Goal: Contribute content

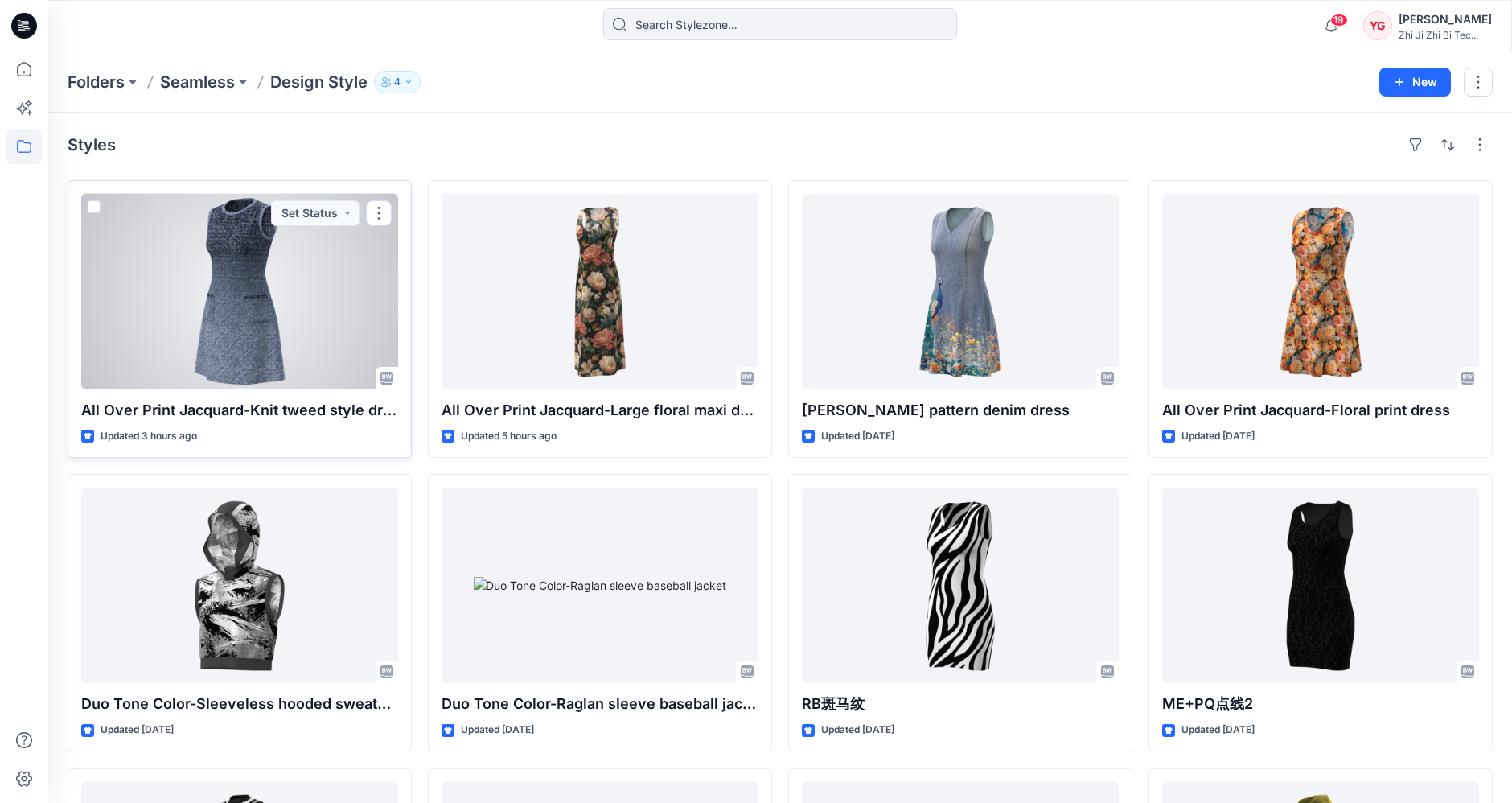
click at [308, 282] on div at bounding box center [239, 291] width 316 height 195
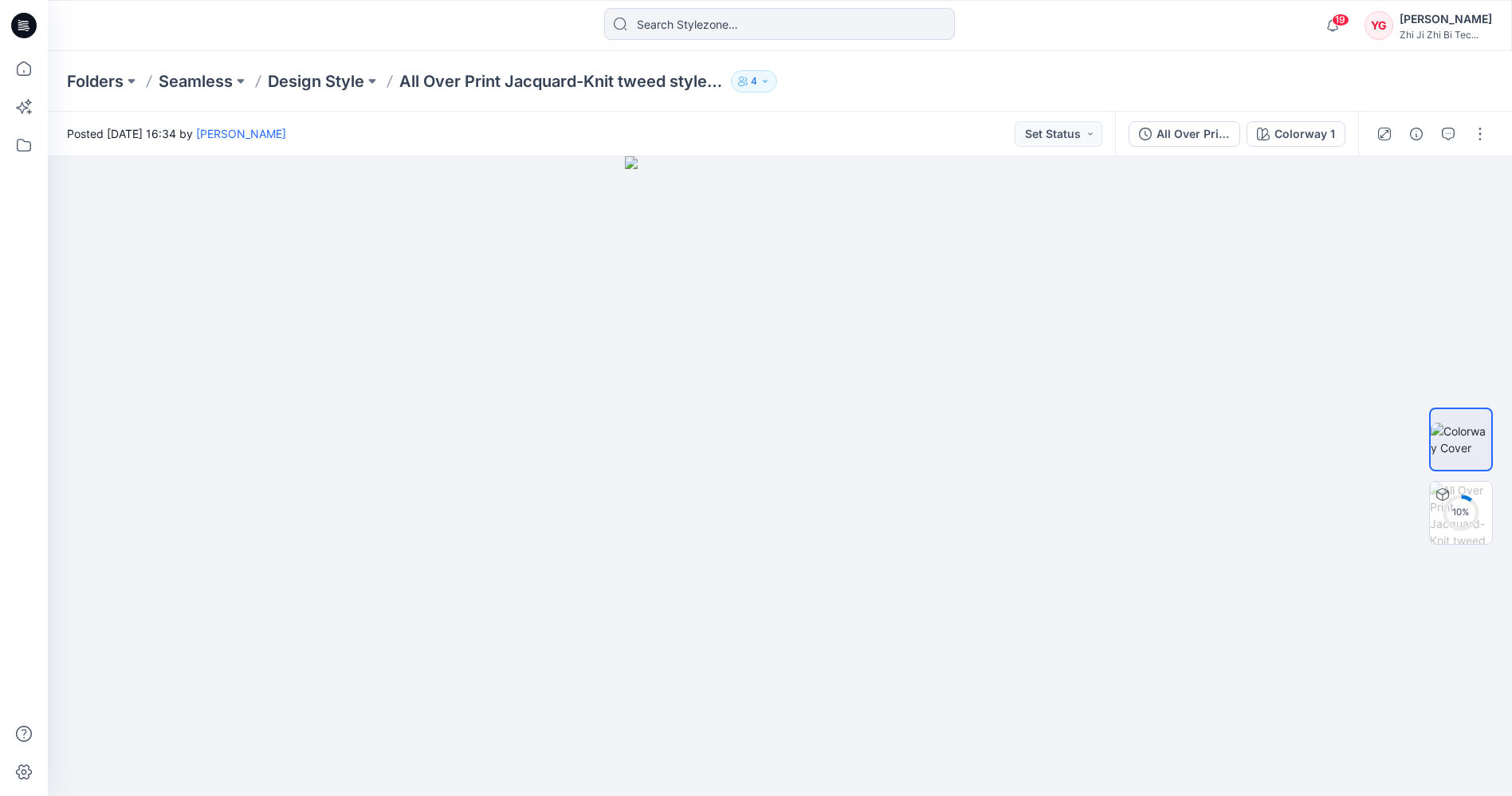
click at [767, 80] on icon "button" at bounding box center [765, 81] width 10 height 10
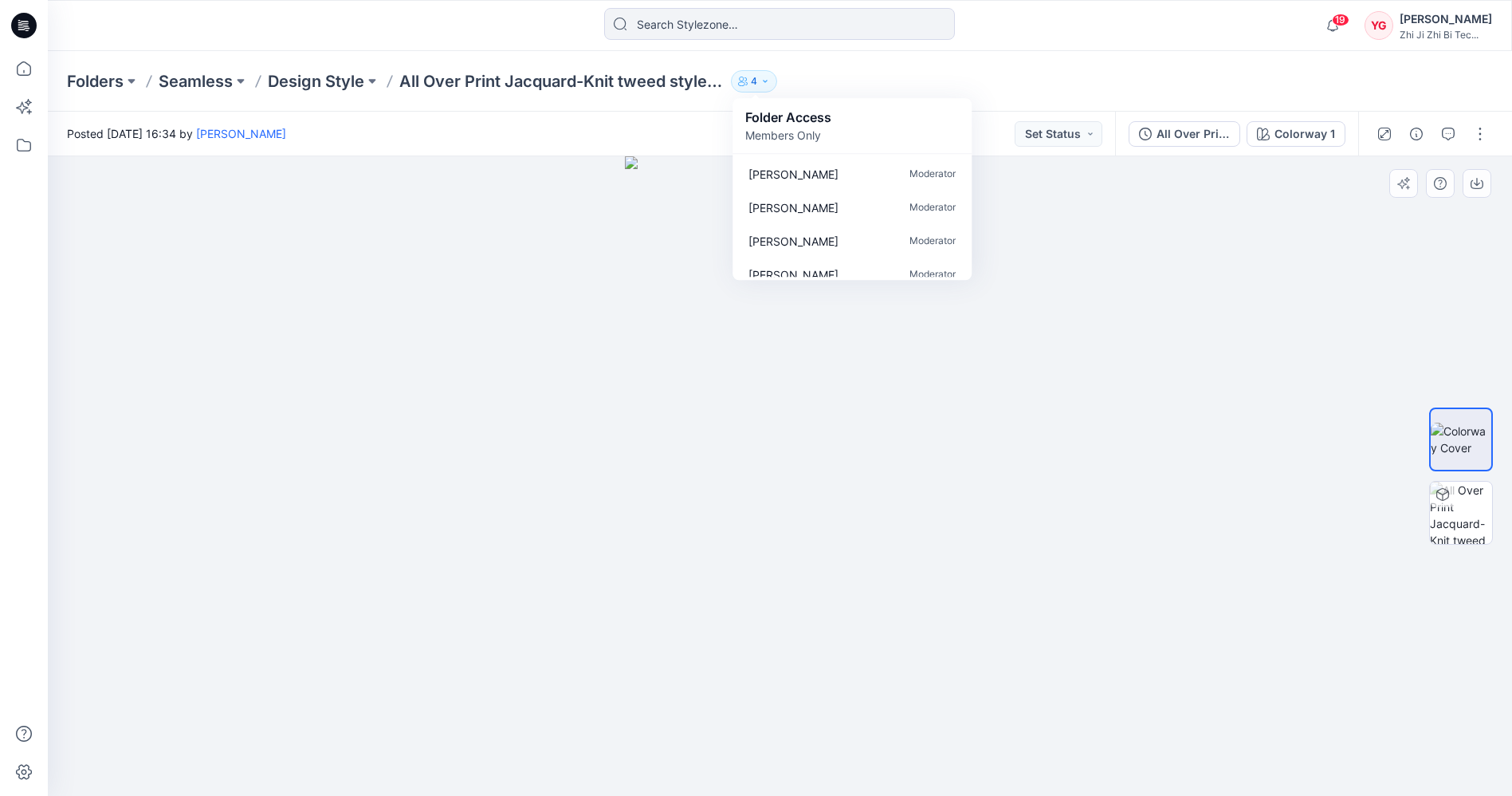
click at [1018, 381] on div at bounding box center [779, 475] width 1464 height 639
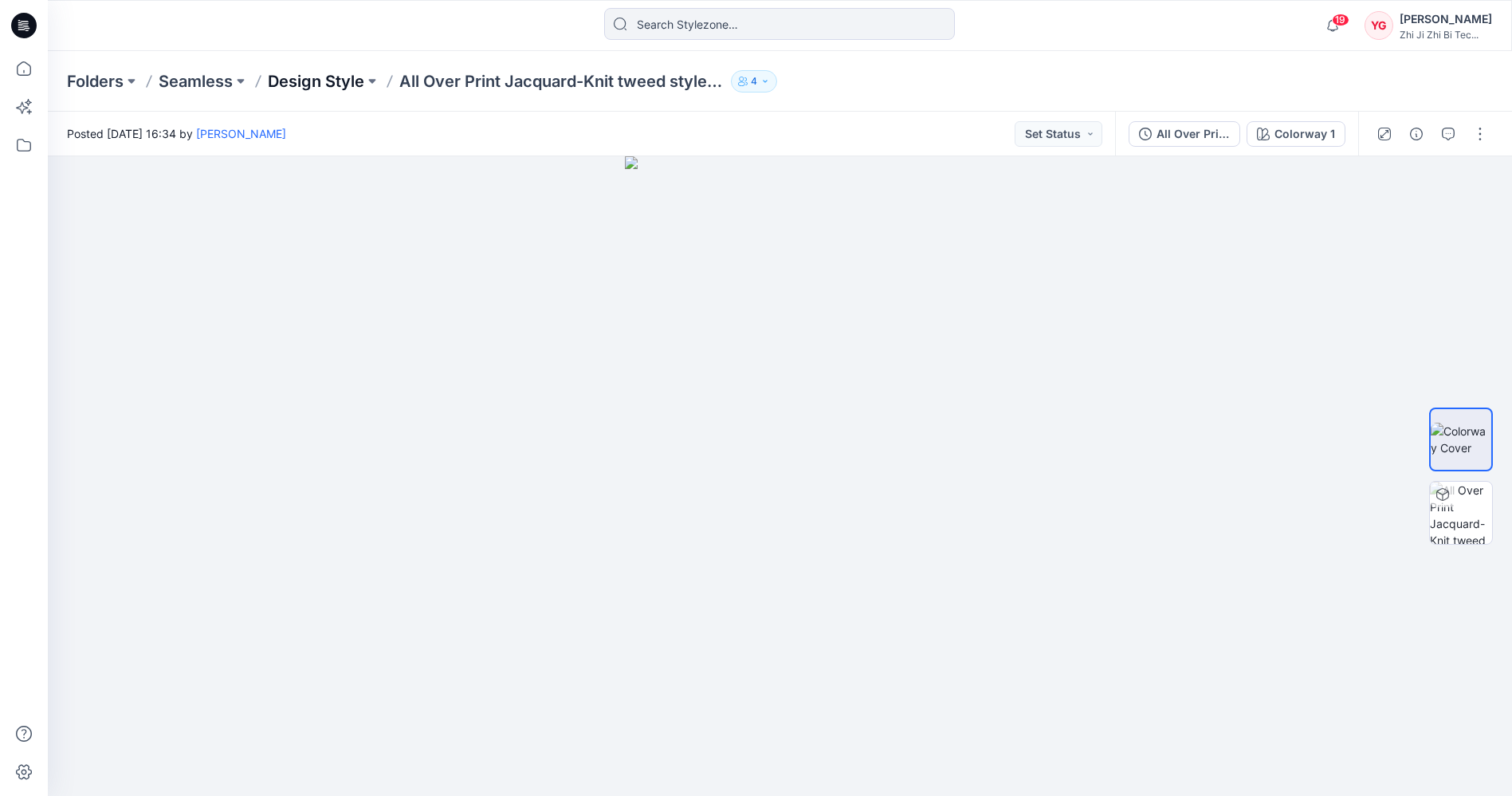
click at [351, 75] on p "Design Style" at bounding box center [316, 80] width 97 height 22
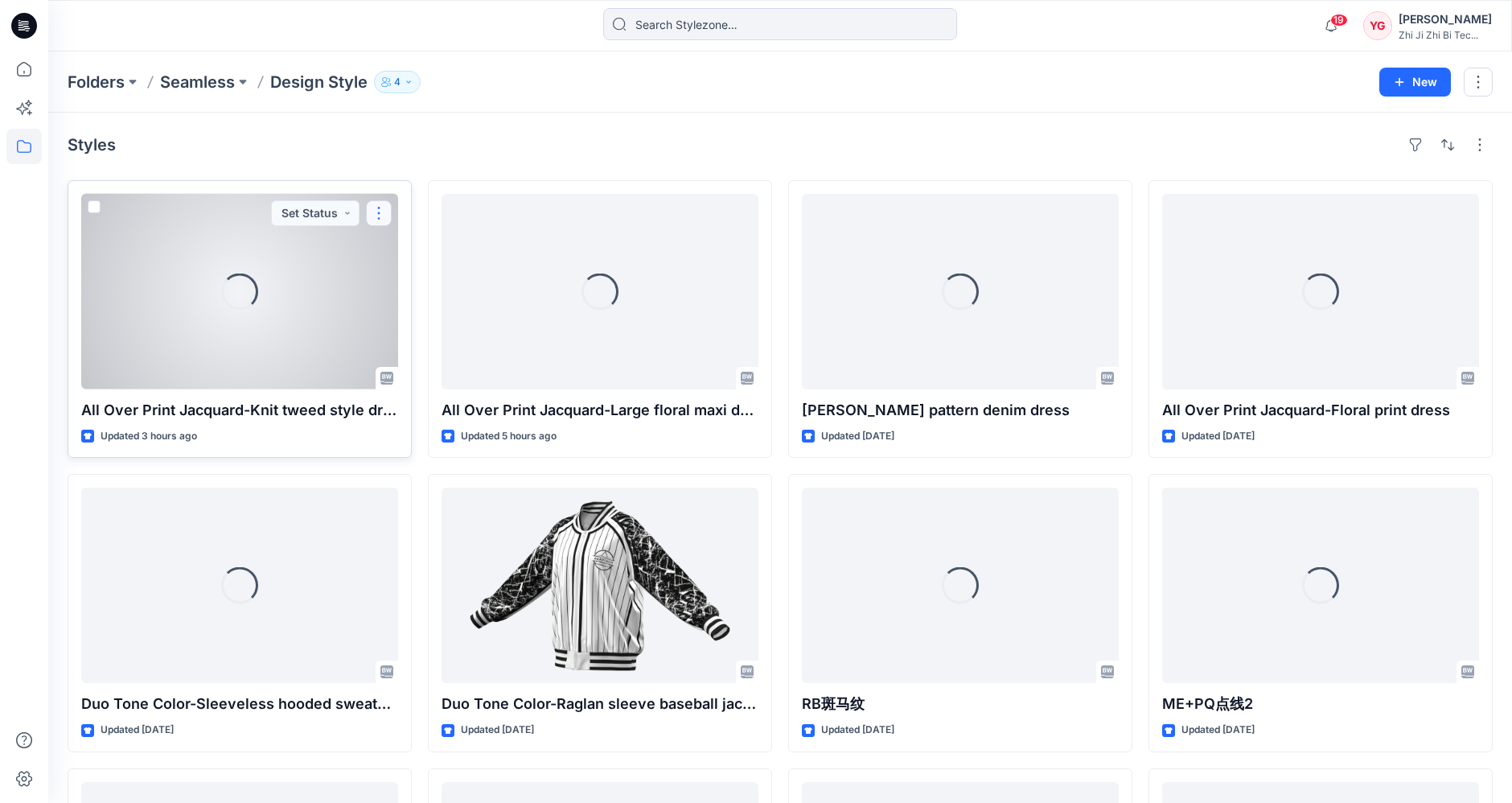
click at [376, 219] on button "button" at bounding box center [378, 212] width 26 height 26
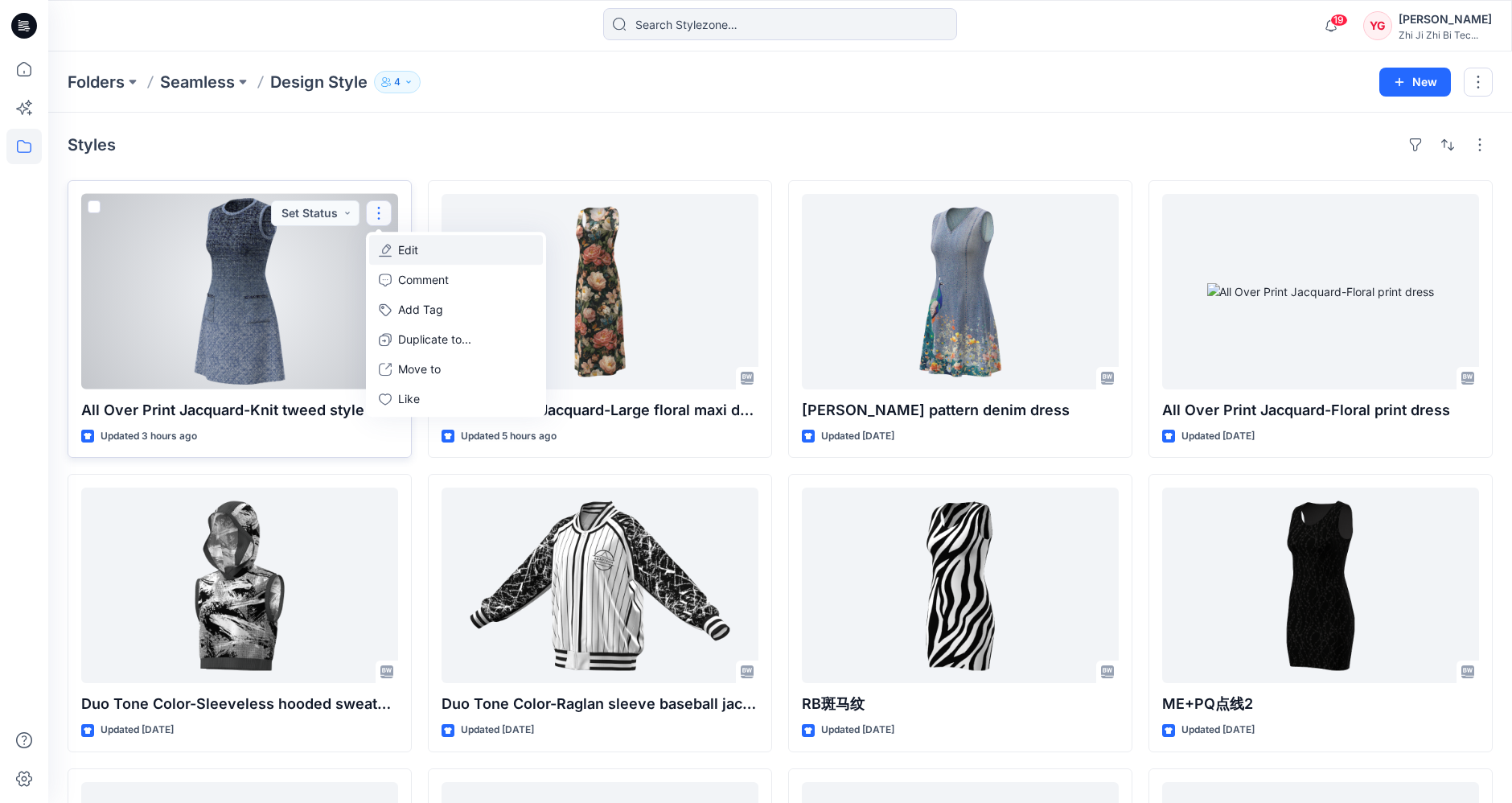
click at [454, 253] on button "Edit" at bounding box center [455, 249] width 174 height 30
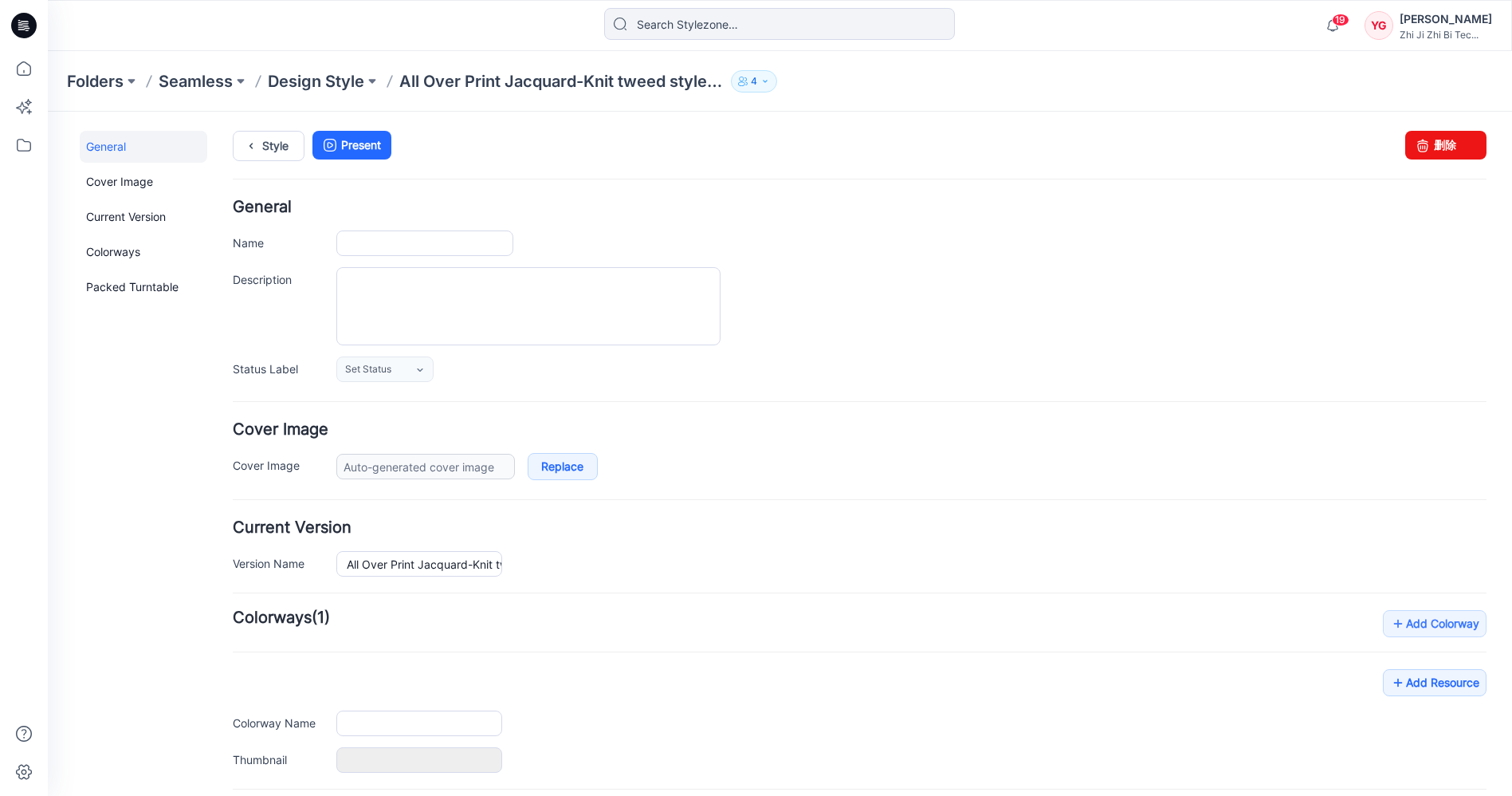
type input "All Over Print Jacquard-Knit tweed style dress"
type input "Colorway 1"
type input "Default Thumbnail"
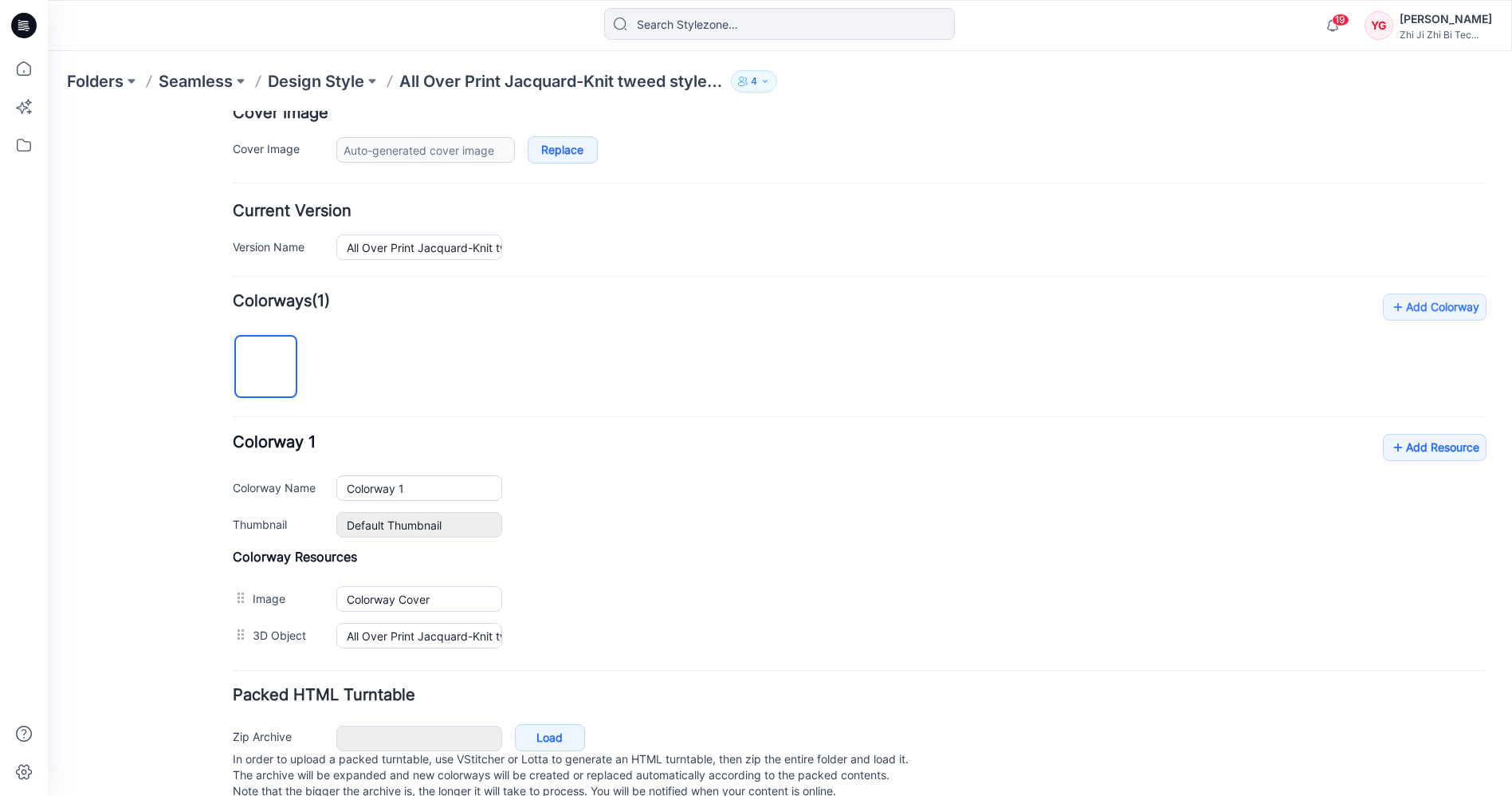
scroll to position [352, 0]
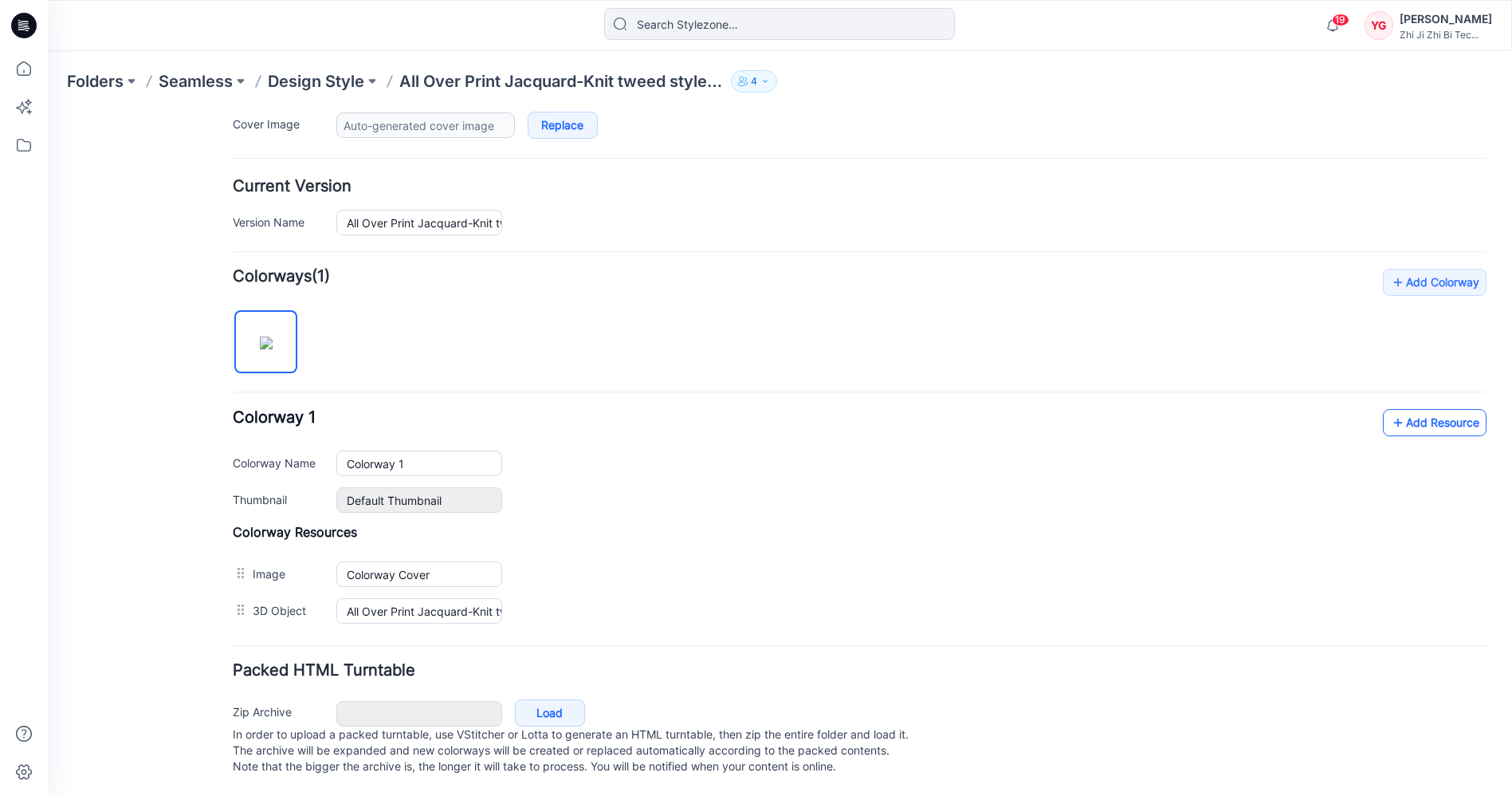
click at [1391, 415] on icon at bounding box center [1397, 422] width 16 height 26
